Goal: Task Accomplishment & Management: Complete application form

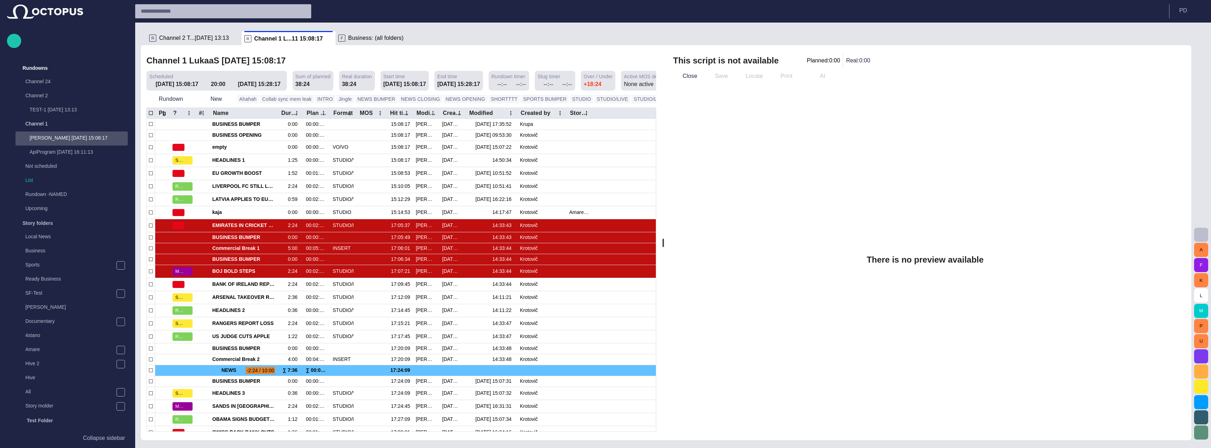
click at [227, 42] on div "R Channel 2 T...07/02 13:13" at bounding box center [193, 38] width 89 height 14
click at [232, 40] on span at bounding box center [235, 38] width 7 height 7
click at [231, 40] on span at bounding box center [234, 38] width 7 height 7
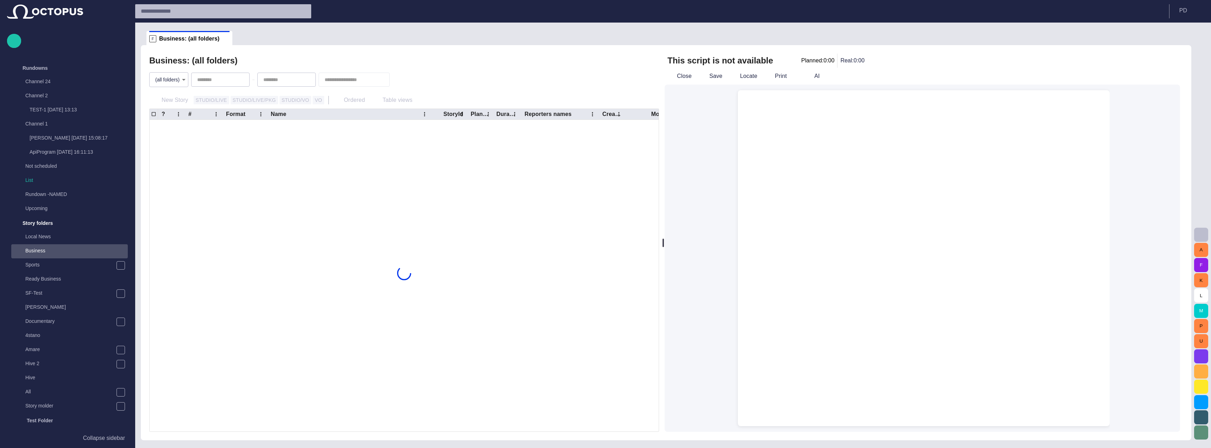
click at [223, 40] on span at bounding box center [226, 38] width 7 height 7
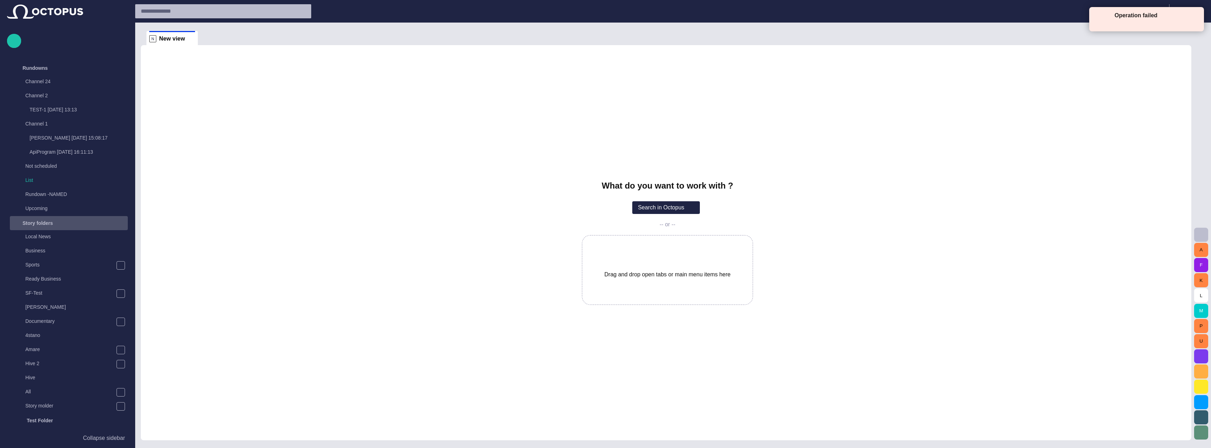
click at [80, 220] on div "Story folders" at bounding box center [62, 222] width 102 height 11
click at [88, 238] on div "Publishing queue" at bounding box center [69, 236] width 117 height 11
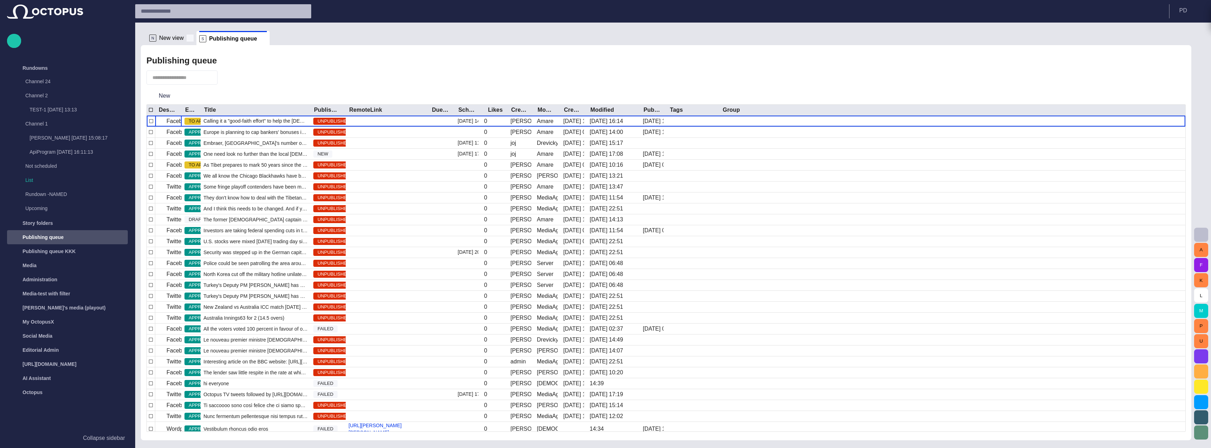
click at [190, 38] on span at bounding box center [190, 38] width 7 height 7
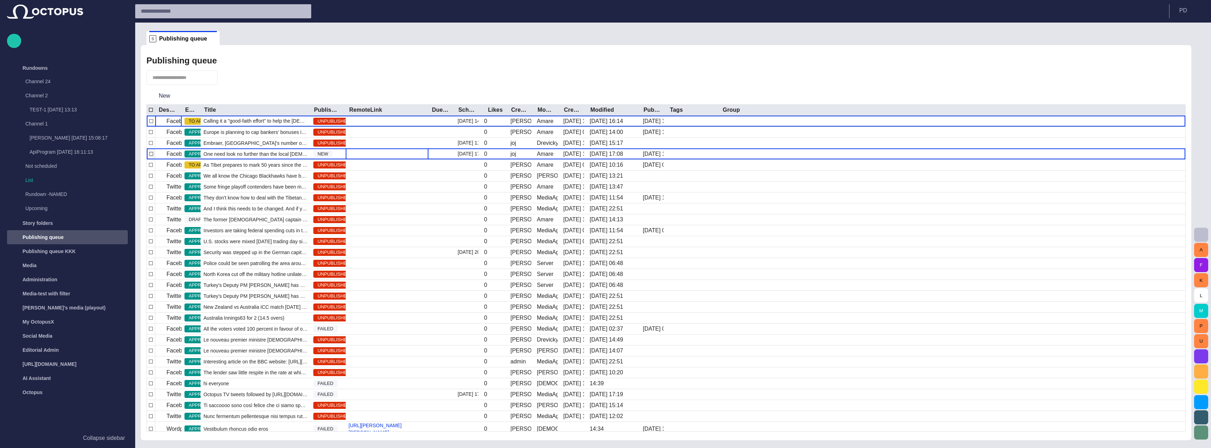
click at [380, 150] on div at bounding box center [387, 153] width 83 height 11
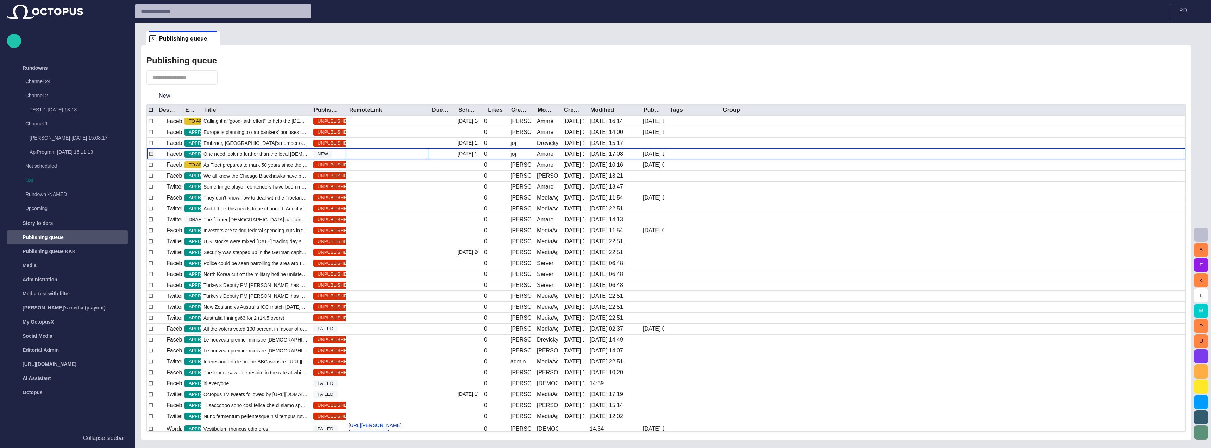
click at [380, 150] on div at bounding box center [387, 153] width 83 height 11
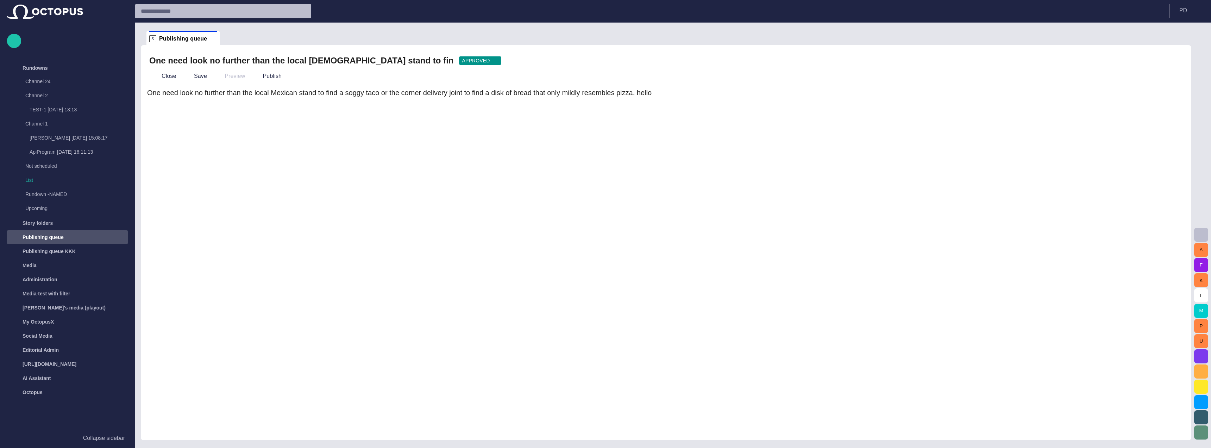
click at [1181, 56] on button "button" at bounding box center [1176, 61] width 14 height 14
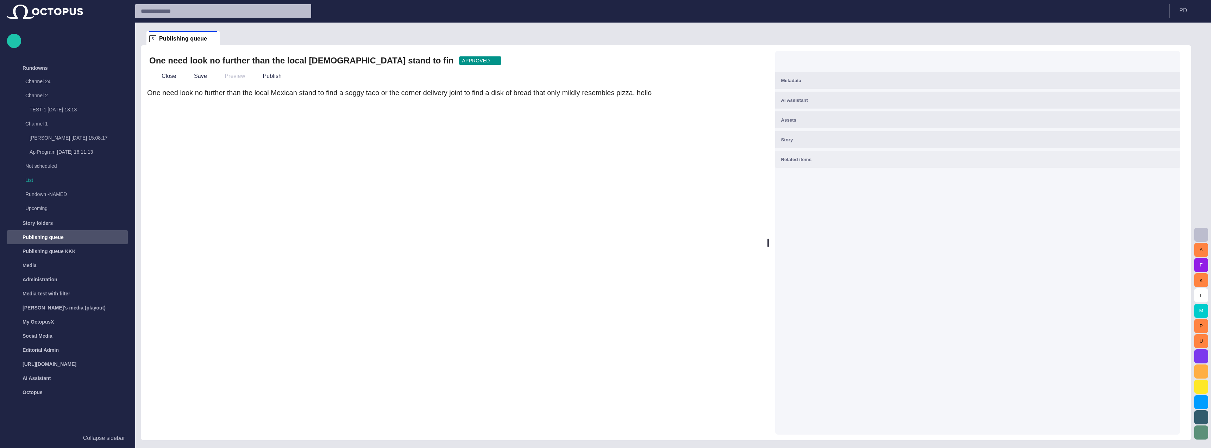
click at [1159, 151] on button "Related items" at bounding box center [977, 159] width 405 height 17
click at [1156, 135] on div "Story" at bounding box center [978, 139] width 394 height 8
click at [1162, 124] on div "Assets" at bounding box center [978, 119] width 394 height 8
click at [1162, 103] on div "AI Assistant" at bounding box center [978, 100] width 394 height 8
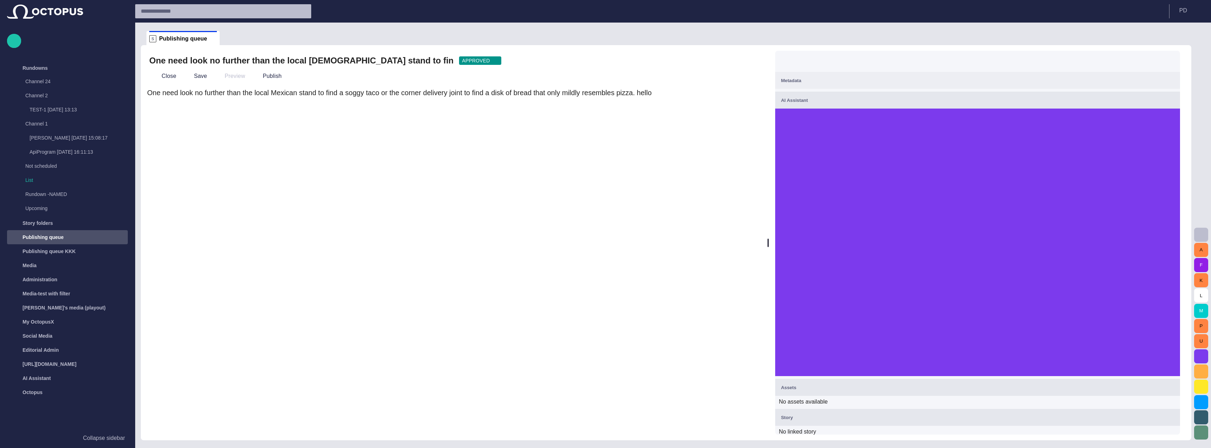
click at [1162, 86] on button "Metadata" at bounding box center [977, 80] width 405 height 17
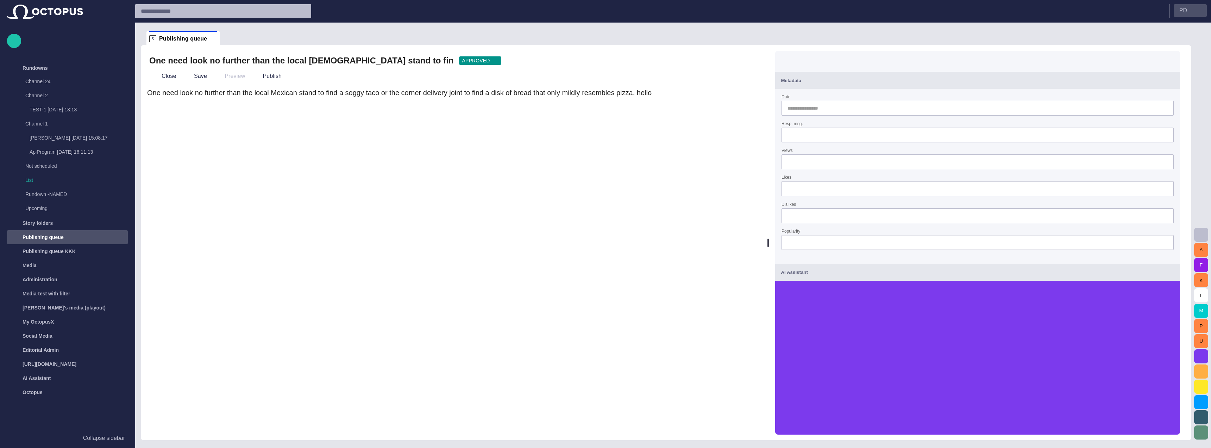
click at [1194, 9] on button "P D" at bounding box center [1190, 10] width 33 height 13
click at [1188, 50] on li "Dark" at bounding box center [1181, 54] width 48 height 13
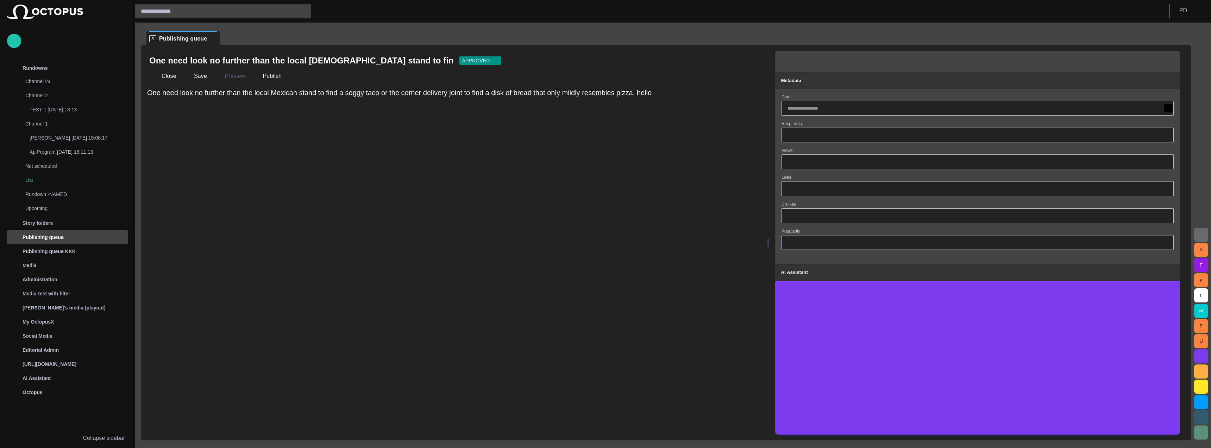
click at [1199, 18] on div "P D" at bounding box center [1190, 11] width 33 height 14
click at [1197, 14] on button "P D" at bounding box center [1190, 10] width 33 height 13
click at [1173, 39] on li "Light" at bounding box center [1181, 41] width 48 height 13
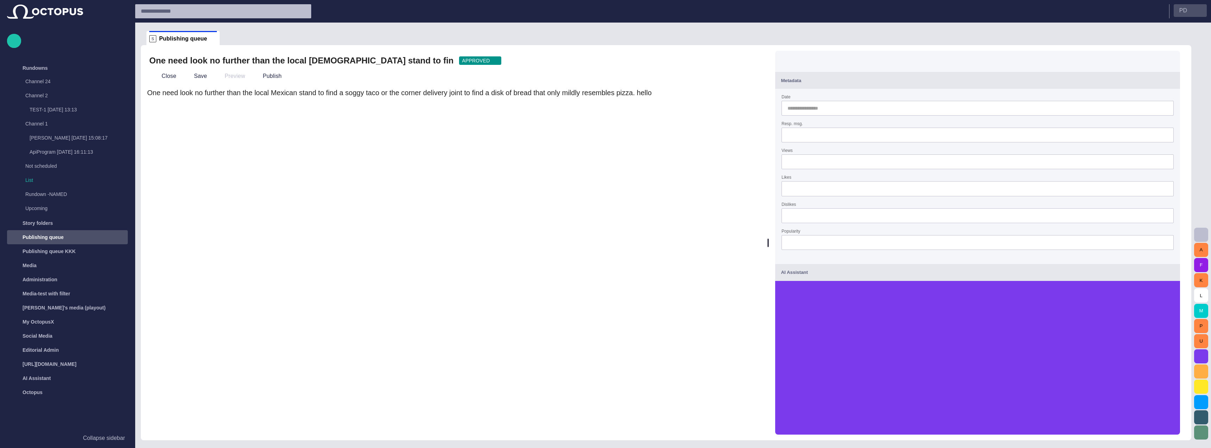
click at [1186, 10] on p "P D" at bounding box center [1184, 10] width 8 height 8
click at [1137, 53] on li "Lang: EN (dev only)" at bounding box center [1156, 51] width 99 height 13
click at [377, 181] on div "One need look no further than the local Mexican stand to find a soggy taco or t…" at bounding box center [453, 260] width 615 height 347
drag, startPoint x: 1186, startPoint y: 21, endPoint x: 1184, endPoint y: 18, distance: 3.8
click at [1186, 20] on header "P D" at bounding box center [673, 11] width 1076 height 23
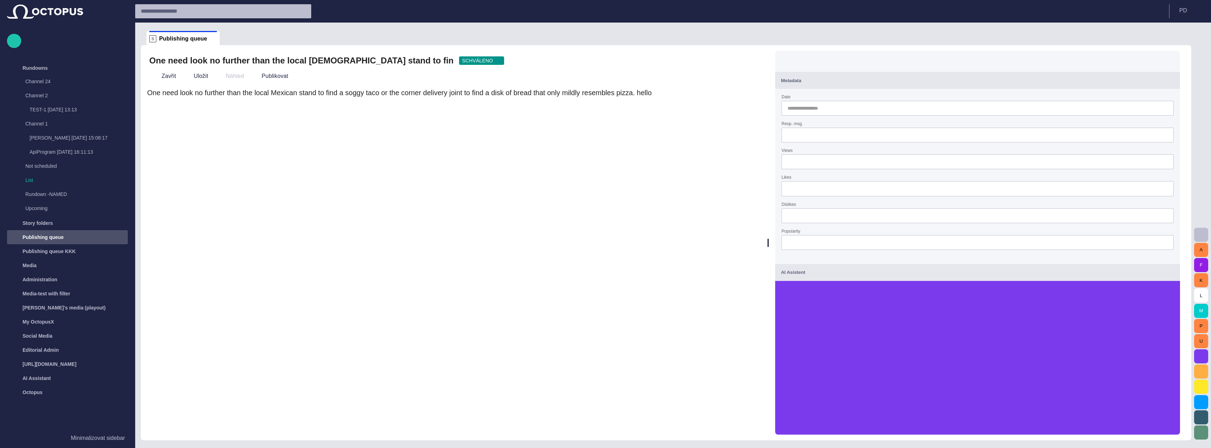
click at [1184, 18] on div "P D" at bounding box center [1190, 11] width 33 height 14
click at [1183, 12] on p "P D" at bounding box center [1184, 10] width 8 height 8
click at [1174, 58] on li "Tmavý" at bounding box center [1179, 54] width 50 height 13
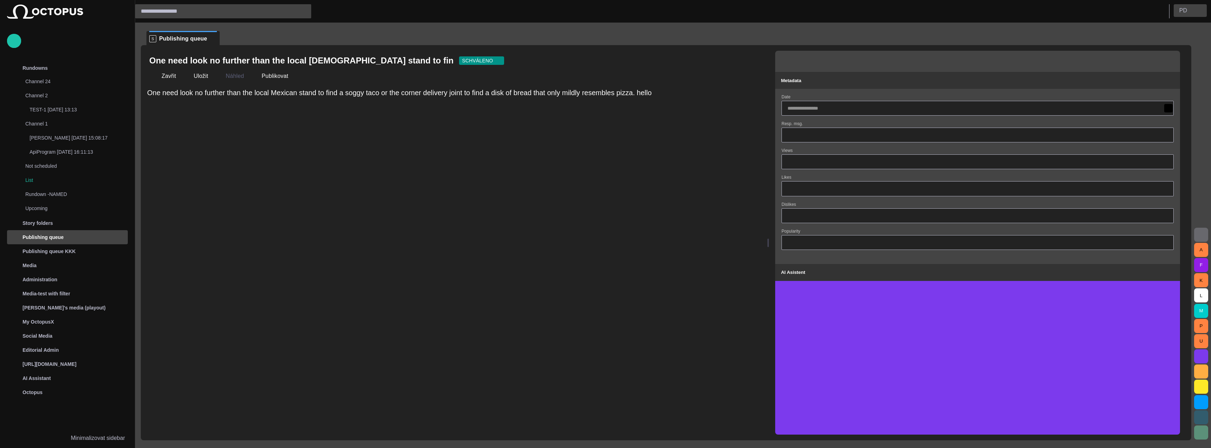
click at [1189, 13] on button "P D" at bounding box center [1190, 10] width 33 height 13
click at [1177, 41] on li "Světlý" at bounding box center [1179, 41] width 50 height 13
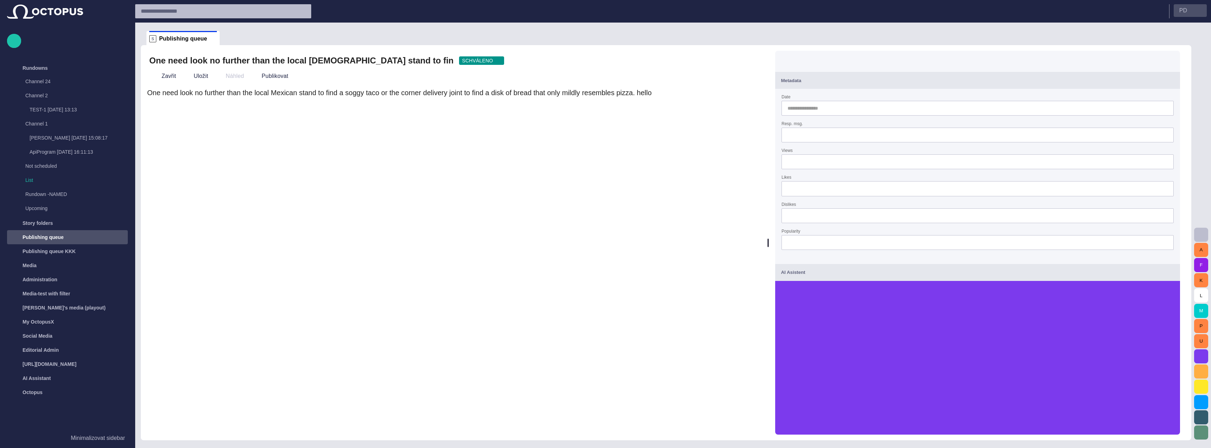
click at [1184, 6] on button "P D" at bounding box center [1190, 10] width 33 height 13
click at [1188, 51] on li "Tmavý" at bounding box center [1179, 54] width 50 height 13
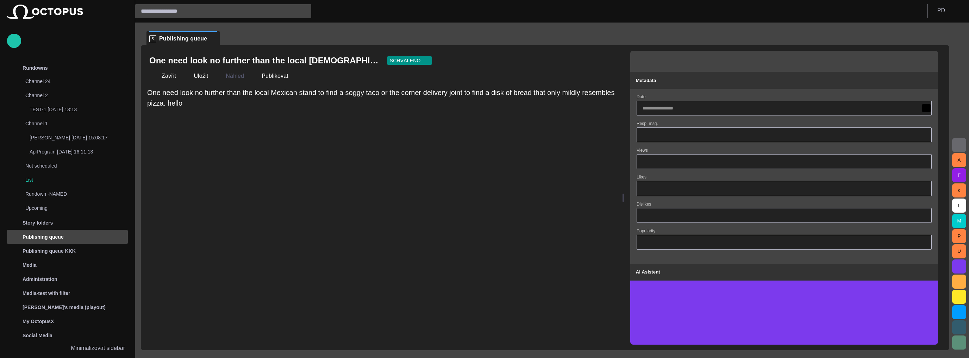
drag, startPoint x: 95, startPoint y: 67, endPoint x: 430, endPoint y: 168, distance: 349.0
click at [430, 168] on div "One need look no further than the local Mexican stand to find a soggy taco or t…" at bounding box center [381, 215] width 470 height 257
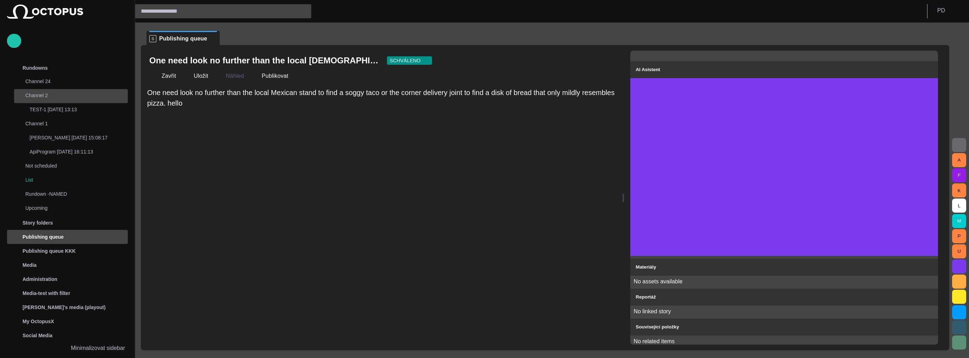
scroll to position [58, 0]
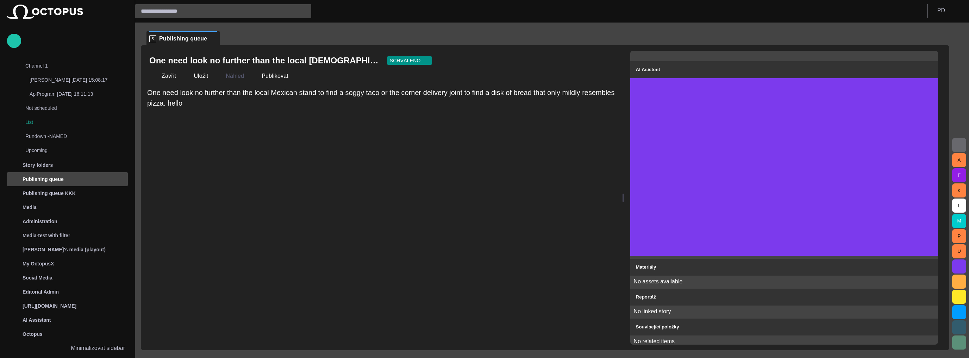
click at [127, 192] on div "Rundowns Channel 24 Channel 2 TEST-1 07/02 13:13 Channel 1 LukaaS 08/11 15:08:1…" at bounding box center [67, 201] width 121 height 280
click at [314, 193] on div "One need look no further than the local Mexican stand to find a soggy taco or t…" at bounding box center [381, 215] width 470 height 257
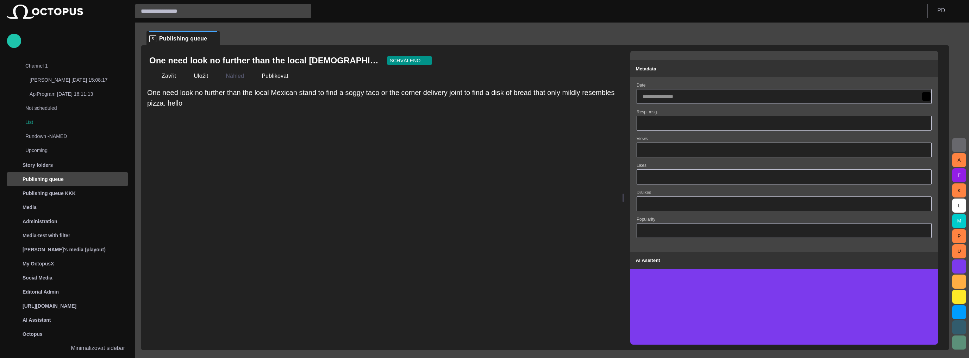
scroll to position [0, 0]
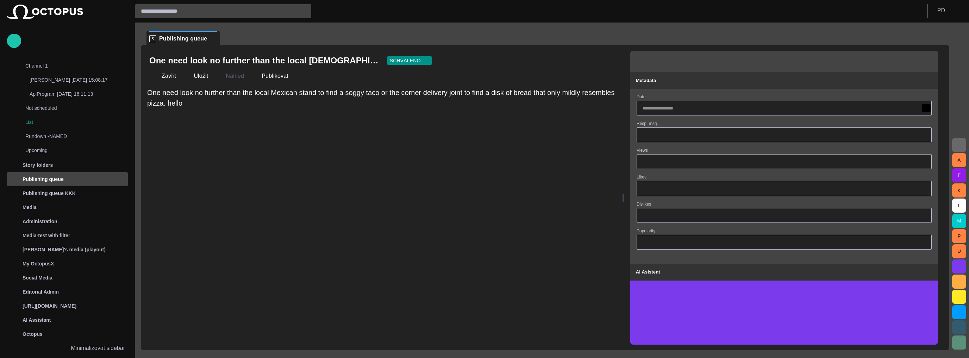
click at [899, 81] on div "Metadata" at bounding box center [784, 80] width 296 height 8
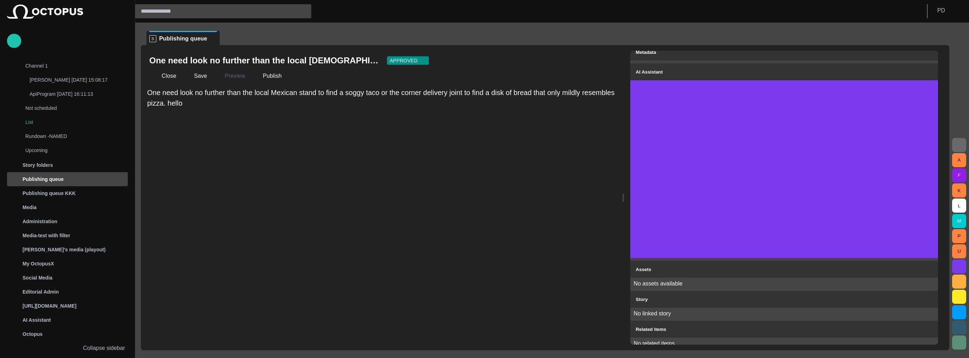
scroll to position [31, 0]
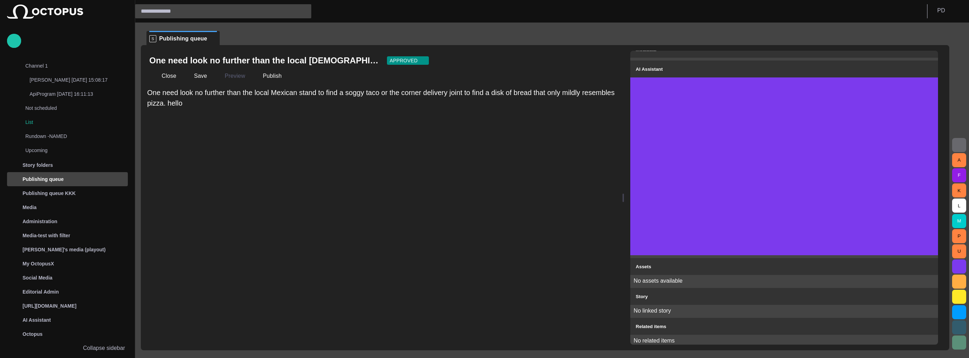
click at [926, 69] on span "button" at bounding box center [928, 69] width 8 height 8
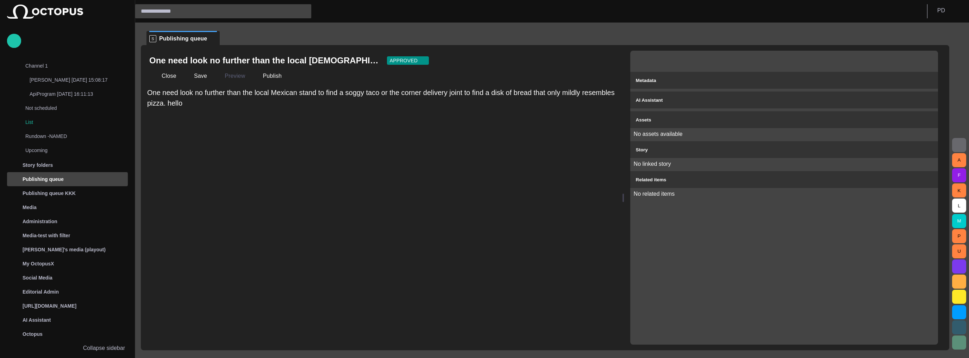
click at [918, 149] on div "Story" at bounding box center [784, 149] width 296 height 8
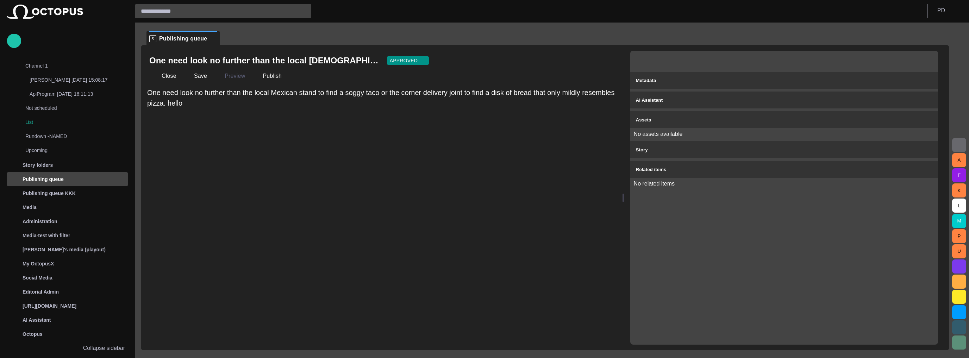
click at [918, 169] on div "Related items" at bounding box center [784, 169] width 296 height 8
click at [907, 76] on button "Metadata" at bounding box center [784, 80] width 308 height 17
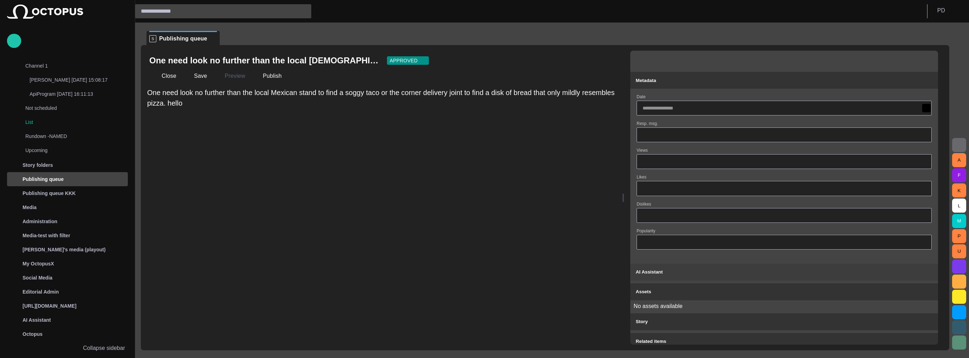
click at [917, 276] on button "AI Assistant" at bounding box center [784, 272] width 308 height 17
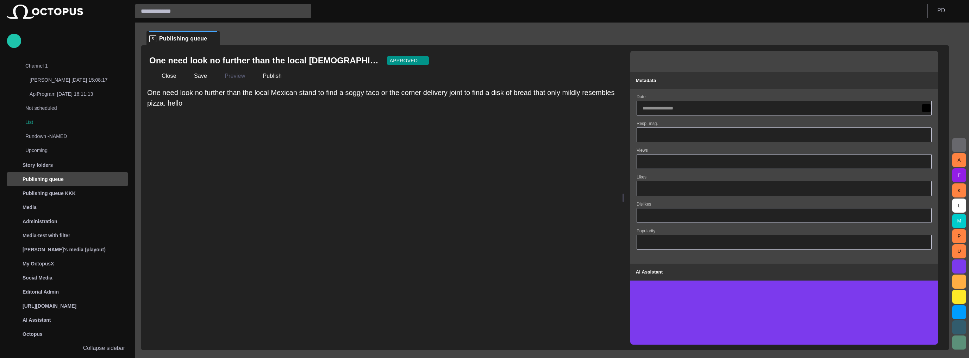
click at [735, 82] on div "Metadata" at bounding box center [784, 80] width 296 height 8
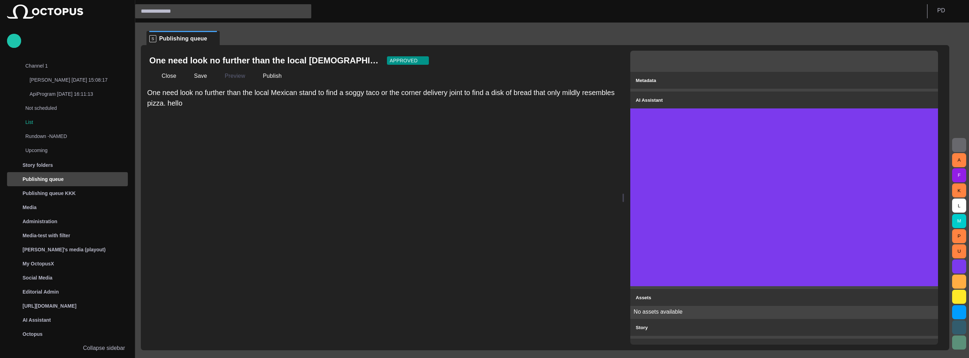
click at [739, 89] on div "Metadata AI Assistant Assets No assets available Story Related items" at bounding box center [784, 198] width 308 height 294
click at [741, 99] on div "AI Assistant" at bounding box center [784, 100] width 296 height 8
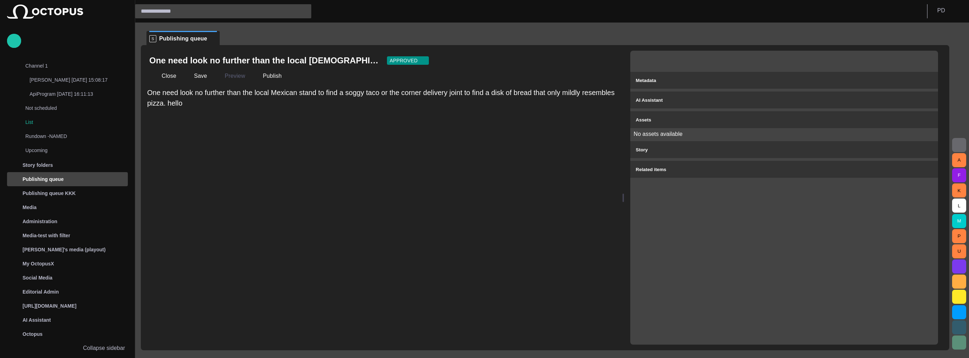
click at [894, 116] on div "Assets" at bounding box center [784, 119] width 296 height 8
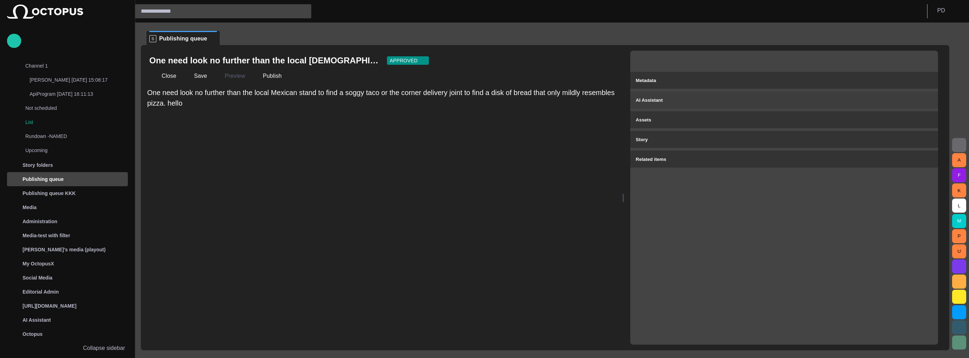
click at [894, 105] on button "AI Assistant" at bounding box center [784, 100] width 308 height 17
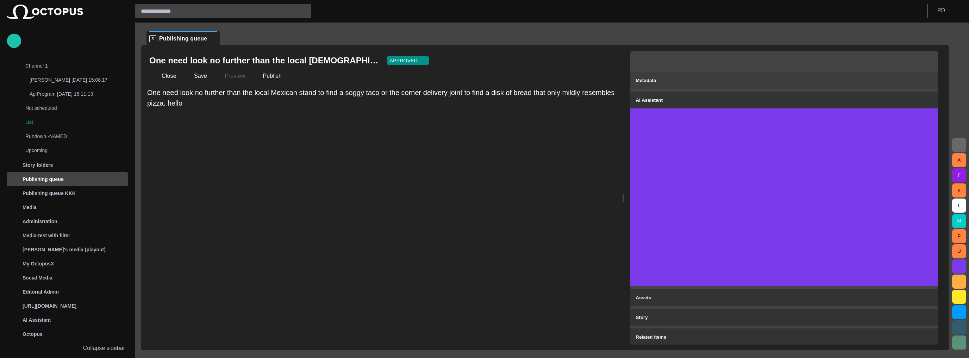
click at [890, 80] on div "Metadata" at bounding box center [784, 80] width 296 height 8
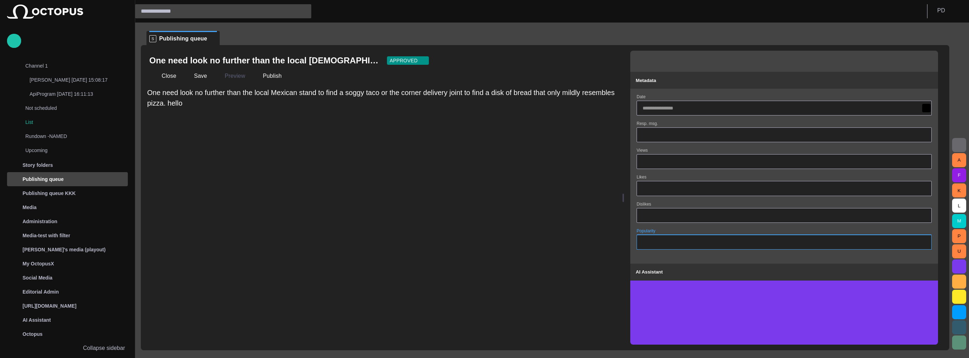
drag, startPoint x: 943, startPoint y: 80, endPoint x: 888, endPoint y: 237, distance: 165.8
click at [888, 237] on div at bounding box center [784, 242] width 295 height 15
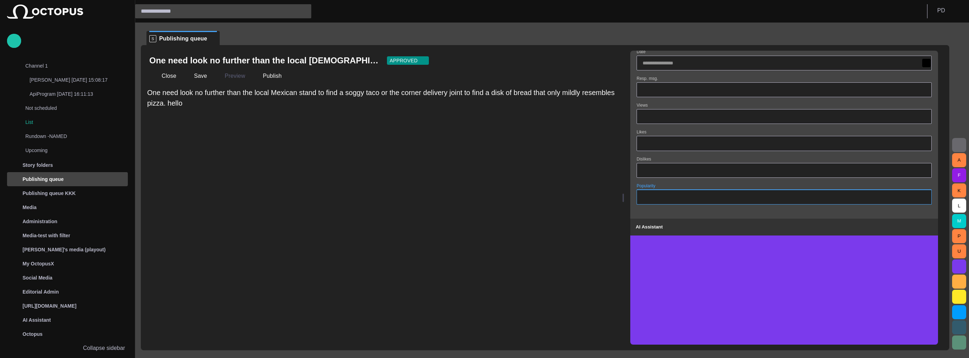
scroll to position [31, 0]
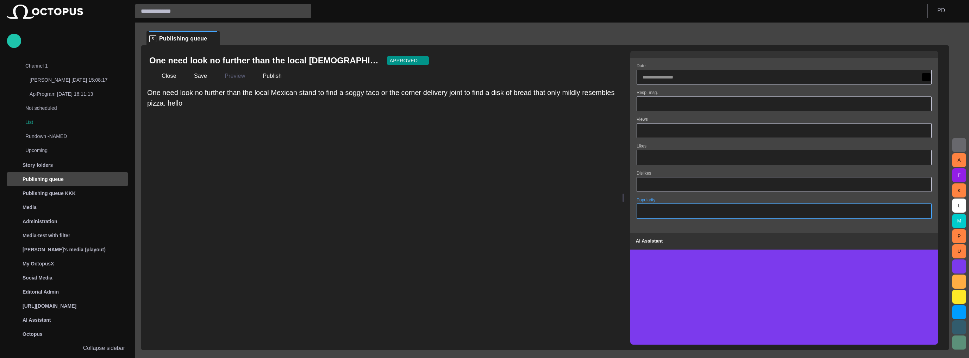
drag, startPoint x: 923, startPoint y: 213, endPoint x: 922, endPoint y: 210, distance: 3.6
click at [923, 212] on input "**" at bounding box center [784, 211] width 283 height 7
click at [922, 210] on input "**" at bounding box center [784, 211] width 283 height 7
type input "**"
click at [922, 210] on input "**" at bounding box center [784, 211] width 283 height 7
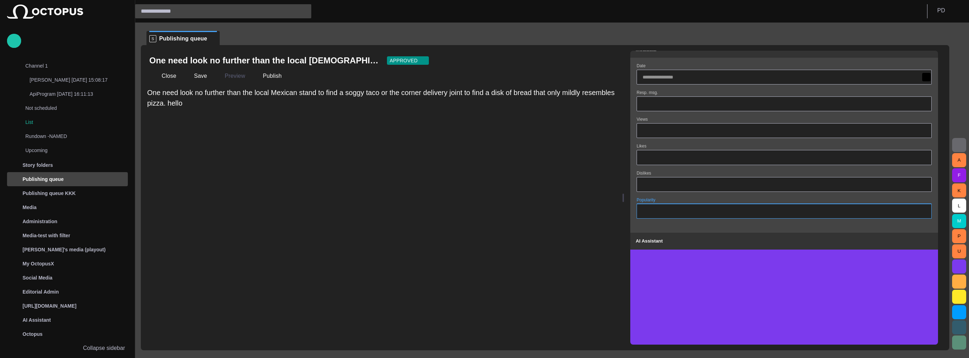
click at [889, 181] on input "Dislikes" at bounding box center [784, 184] width 283 height 7
click at [924, 185] on input "**" at bounding box center [784, 184] width 283 height 7
type input "**"
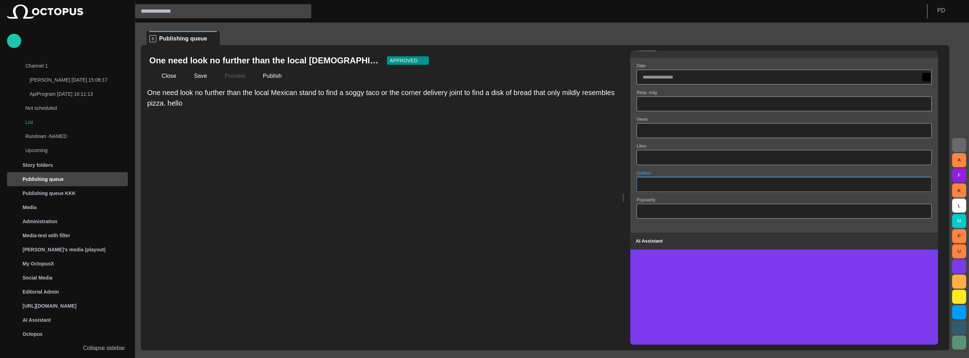
click at [923, 182] on input "**" at bounding box center [784, 184] width 283 height 7
click at [785, 183] on input "**" at bounding box center [784, 184] width 283 height 7
click at [785, 158] on input "Likes" at bounding box center [784, 157] width 283 height 7
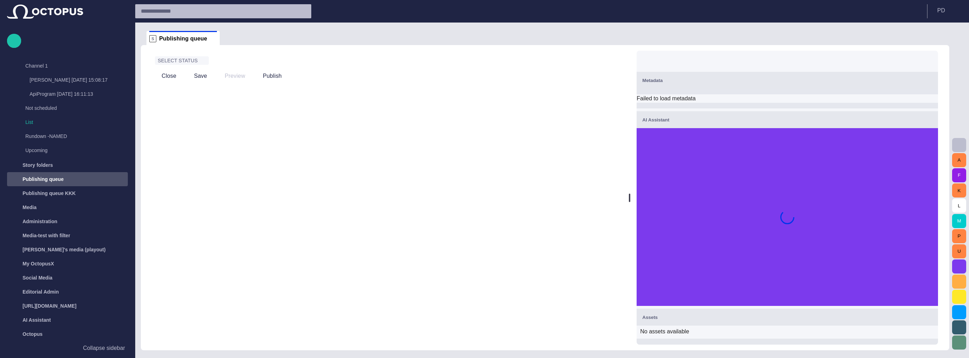
scroll to position [51, 0]
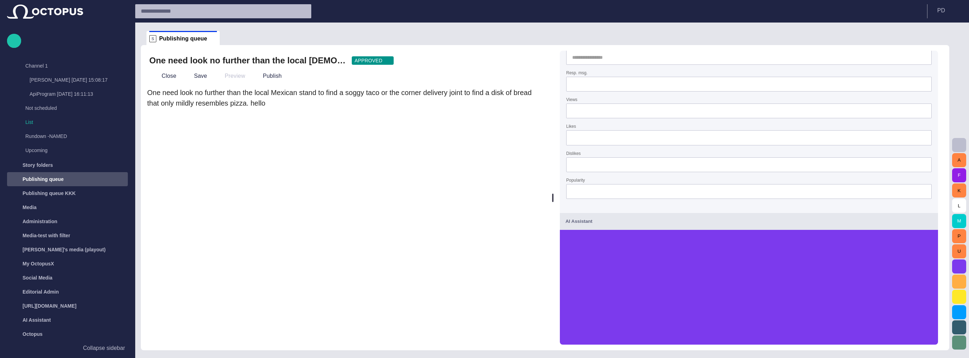
drag, startPoint x: 624, startPoint y: 152, endPoint x: 554, endPoint y: 152, distance: 70.1
click at [554, 152] on div at bounding box center [552, 197] width 3 height 305
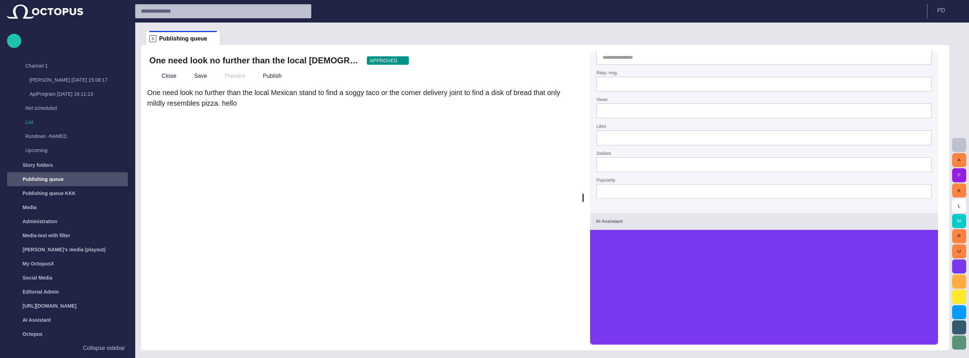
drag, startPoint x: 554, startPoint y: 177, endPoint x: 604, endPoint y: 175, distance: 50.0
click at [585, 175] on div at bounding box center [583, 197] width 3 height 305
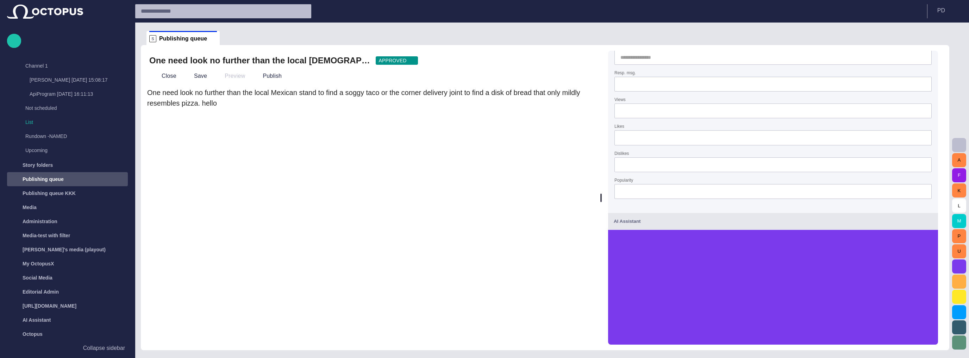
click at [474, 177] on div "One need look no further than the local Mexican stand to find a soggy taco or t…" at bounding box center [370, 215] width 448 height 257
click at [949, 59] on div "A F K L M P U" at bounding box center [959, 191] width 20 height 336
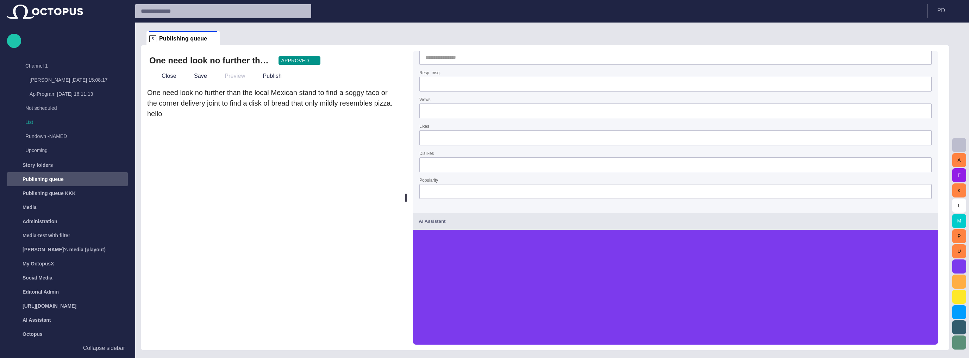
drag, startPoint x: 606, startPoint y: 204, endPoint x: 396, endPoint y: 205, distance: 210.2
click at [405, 205] on div at bounding box center [406, 197] width 3 height 305
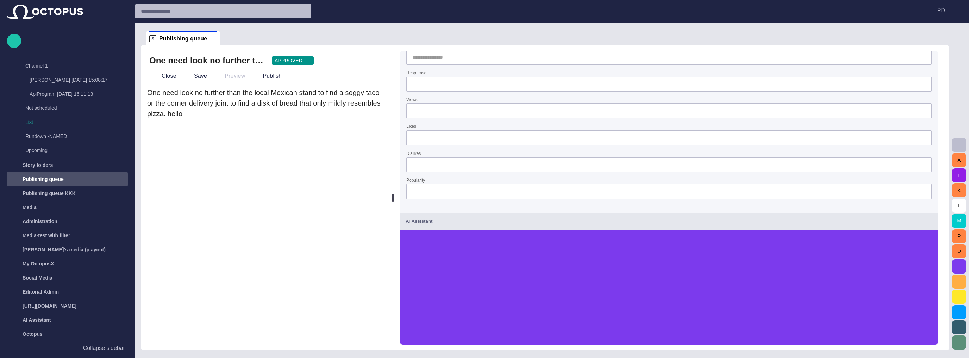
click at [710, 137] on input "Likes" at bounding box center [668, 137] width 513 height 7
click at [552, 145] on form "Date Resp. msg. Views Likes Dislikes Popularity" at bounding box center [668, 124] width 525 height 161
click at [565, 161] on input "Dislikes" at bounding box center [668, 164] width 513 height 7
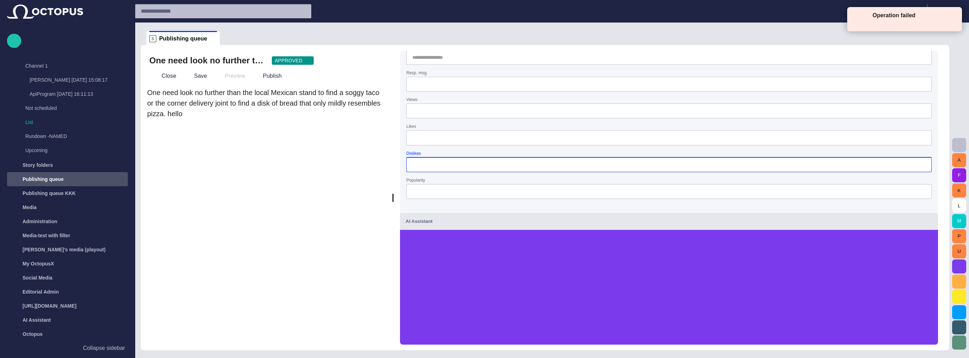
drag, startPoint x: 577, startPoint y: 206, endPoint x: 567, endPoint y: 198, distance: 13.0
click at [576, 207] on div "Date Resp. msg. Views Likes Dislikes Popularity" at bounding box center [669, 124] width 538 height 172
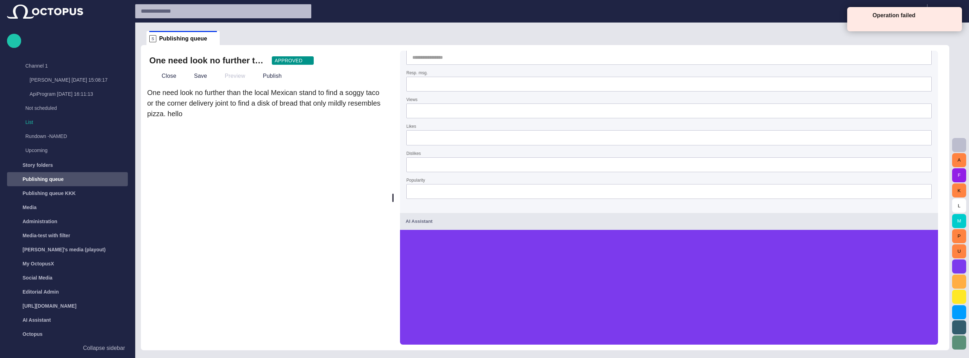
click at [565, 192] on input "Popularity" at bounding box center [668, 191] width 513 height 7
click at [649, 176] on form "Date Resp. msg. Views Likes Dislikes Popularity" at bounding box center [668, 124] width 525 height 161
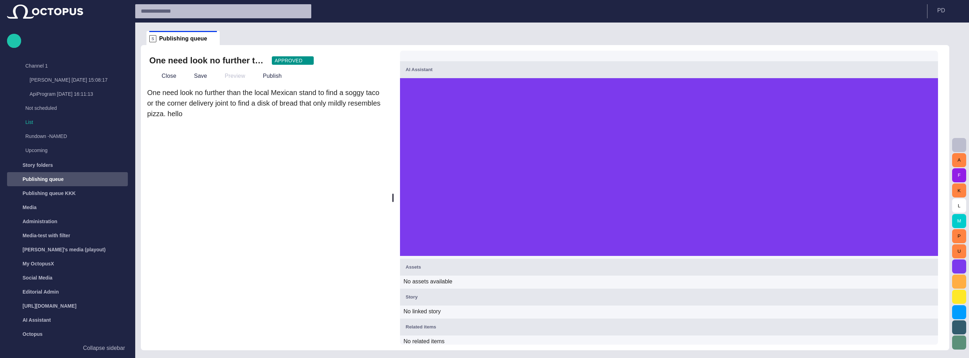
scroll to position [174, 0]
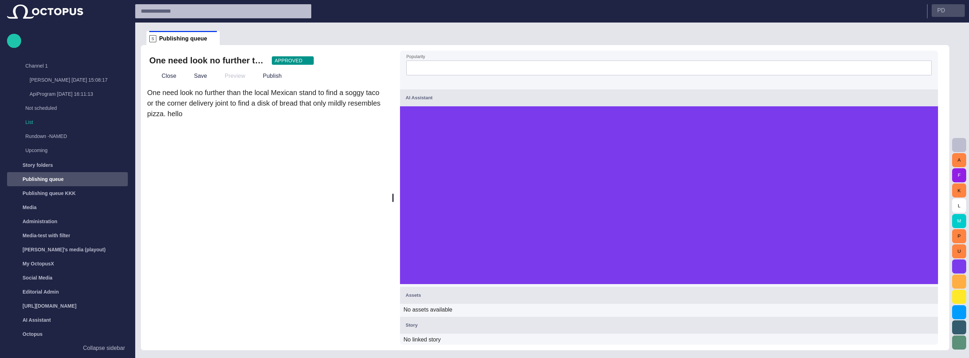
click at [947, 11] on button "P D" at bounding box center [948, 10] width 33 height 13
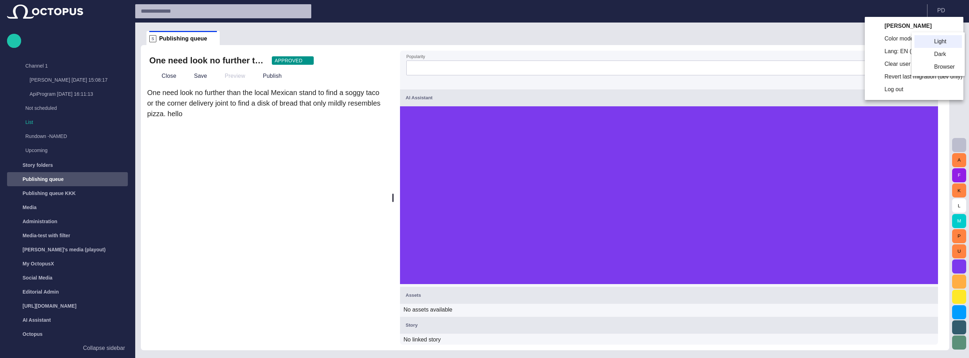
click at [937, 52] on li "Dark" at bounding box center [938, 54] width 48 height 13
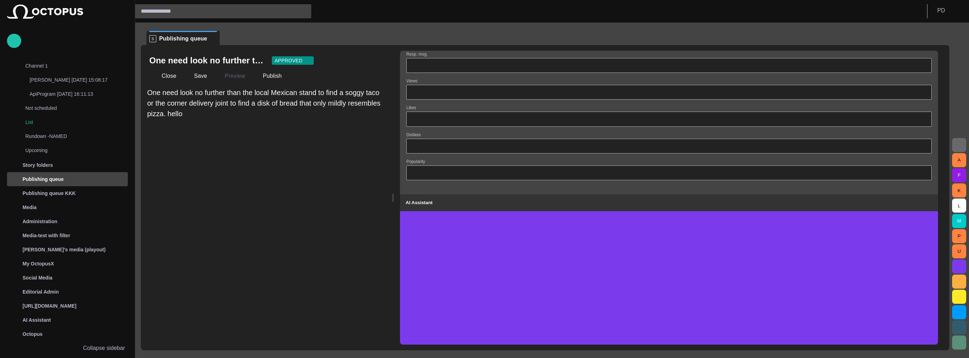
scroll to position [0, 0]
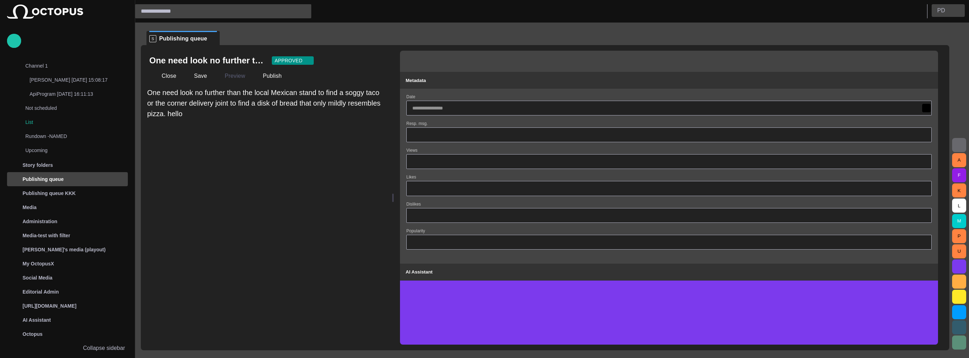
click at [944, 11] on p "P D" at bounding box center [941, 10] width 8 height 8
click at [958, 14] on button "P D" at bounding box center [948, 10] width 33 height 13
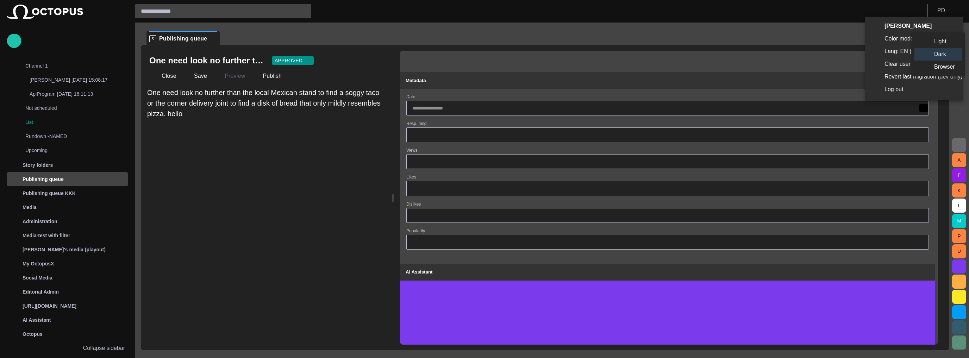
click at [934, 43] on li "Light" at bounding box center [938, 41] width 48 height 13
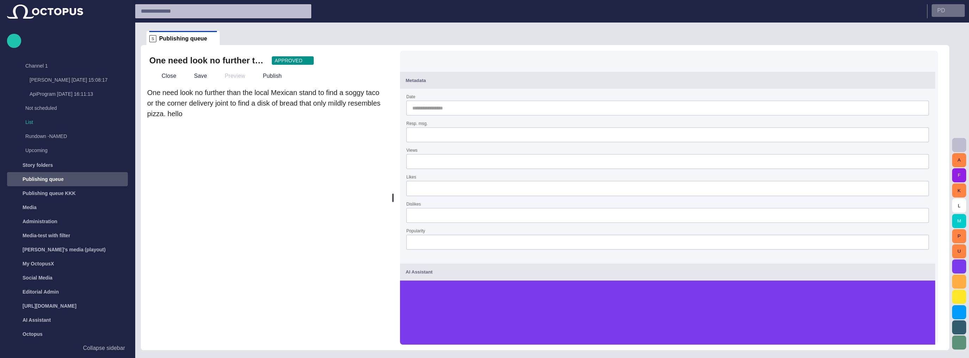
click at [954, 7] on button "P D" at bounding box center [948, 10] width 33 height 13
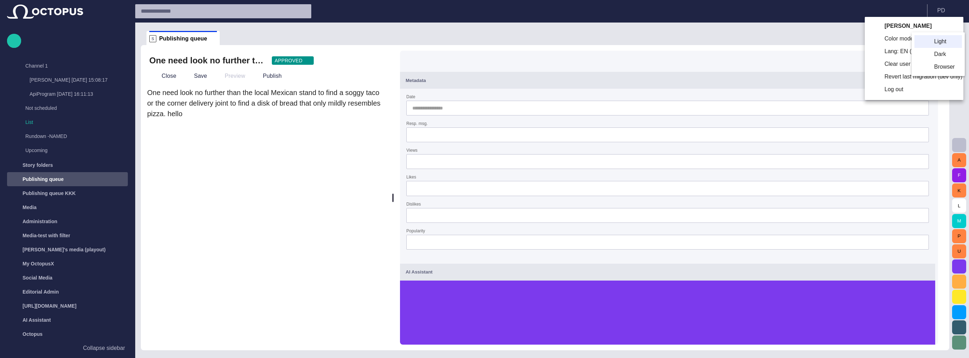
click at [928, 50] on li "Dark" at bounding box center [938, 54] width 48 height 13
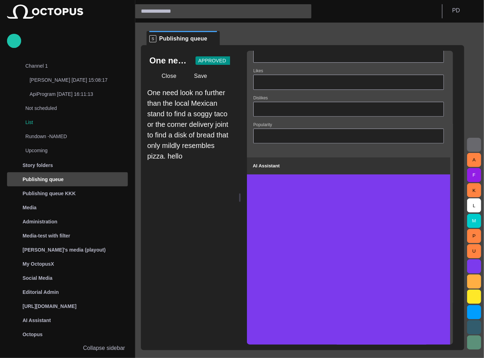
scroll to position [113, 0]
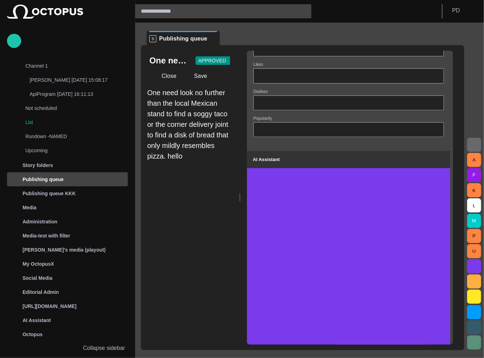
click at [211, 166] on div "One need look no further than the local Mexican stand to find a soggy taco or t…" at bounding box center [189, 215] width 86 height 257
click at [397, 113] on form "Date Resp. msg. Views Likes Dislikes Popularity" at bounding box center [348, 62] width 191 height 161
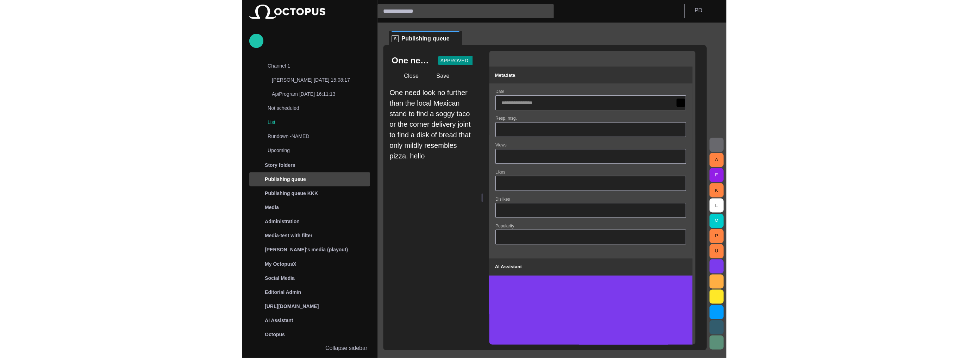
scroll to position [0, 0]
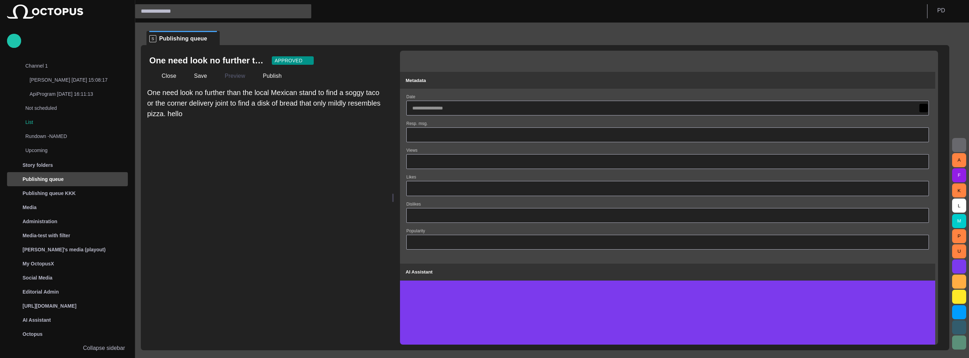
click at [298, 102] on span "One need look no further than the local Mexican stand to find a soggy taco or t…" at bounding box center [263, 103] width 233 height 29
click at [317, 143] on div "One need look no further than the local Mexican stand to find a soggy taco or t…" at bounding box center [265, 215] width 239 height 257
click at [333, 101] on span "One need look no further than the local Mexican stand to find a soggy taco or t…" at bounding box center [263, 103] width 233 height 29
click at [394, 194] on div at bounding box center [392, 198] width 1 height 8
click at [358, 181] on div "One need look no further than the local Mexican stand to find a soggy taco or t…" at bounding box center [265, 215] width 239 height 257
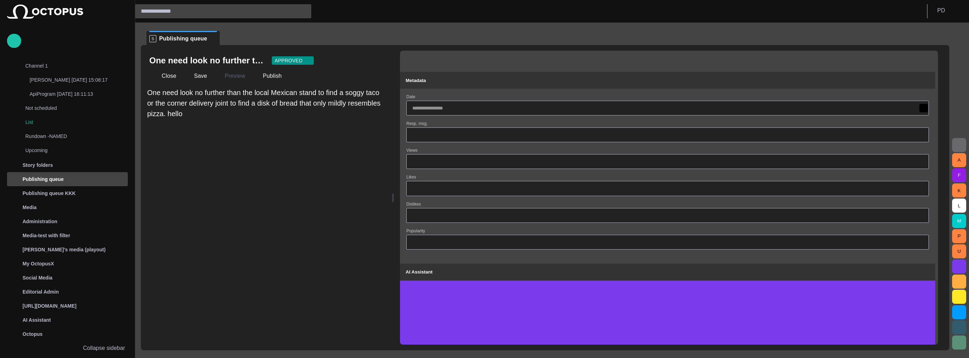
click at [457, 191] on input "Likes" at bounding box center [667, 188] width 511 height 7
click at [935, 108] on div "Date Resp. msg. Views Likes Dislikes Popularity" at bounding box center [667, 175] width 535 height 172
click at [903, 19] on p "Operation failed" at bounding box center [911, 15] width 77 height 8
click at [953, 19] on span at bounding box center [953, 18] width 6 height 6
